Goal: Task Accomplishment & Management: Use online tool/utility

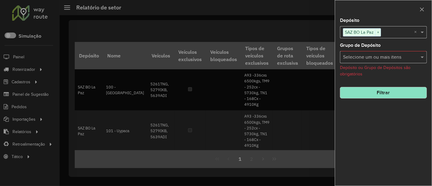
click at [40, 68] on div at bounding box center [216, 93] width 432 height 186
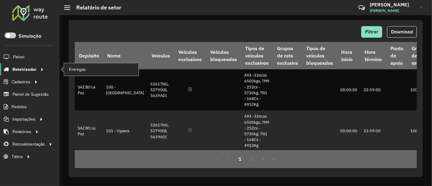
click at [41, 68] on icon at bounding box center [41, 68] width 5 height 9
click at [70, 70] on span "Entregas" at bounding box center [77, 69] width 17 height 6
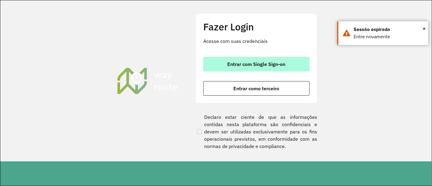
click at [216, 64] on button "Entrar com Single Sign-on" at bounding box center [256, 64] width 106 height 15
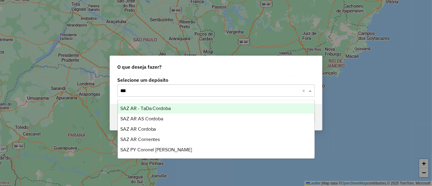
type input "****"
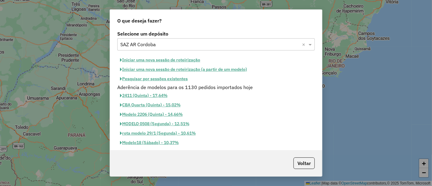
click at [176, 81] on button "Pesquisar por sessões existentes" at bounding box center [153, 78] width 73 height 9
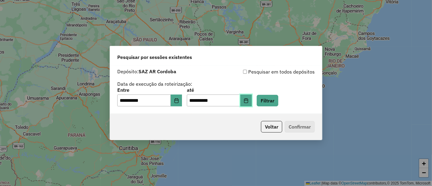
click at [249, 101] on icon "Choose Date" at bounding box center [246, 100] width 5 height 5
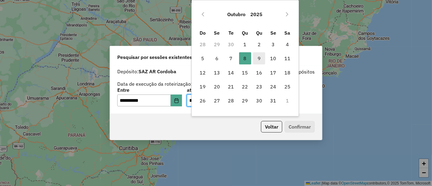
click at [260, 60] on span "9" at bounding box center [259, 58] width 12 height 12
type input "**********"
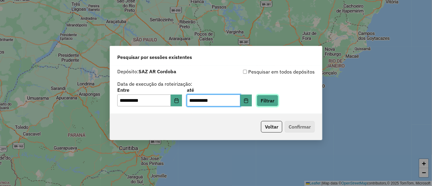
click at [275, 99] on button "Filtrar" at bounding box center [268, 101] width 22 height 12
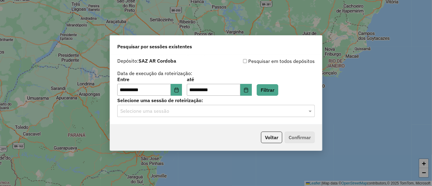
click at [203, 112] on input "text" at bounding box center [209, 111] width 179 height 7
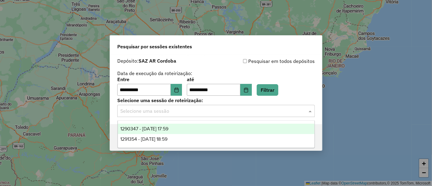
click at [179, 133] on div "1290347 - 08/10/2025 17:59" at bounding box center [216, 129] width 197 height 10
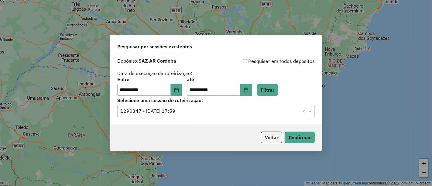
click at [183, 114] on input "text" at bounding box center [209, 111] width 179 height 7
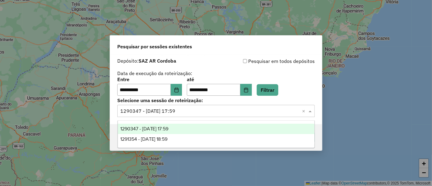
click at [171, 134] on div "1291354 - 09/10/2025 18:59" at bounding box center [216, 139] width 197 height 10
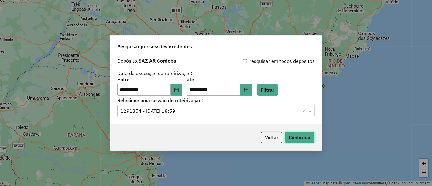
click at [291, 136] on button "Confirmar" at bounding box center [300, 138] width 30 height 12
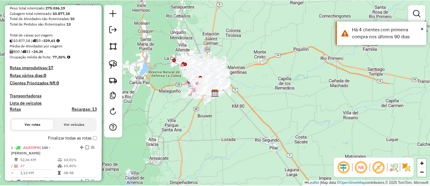
scroll to position [101, 0]
